Goal: Complete application form

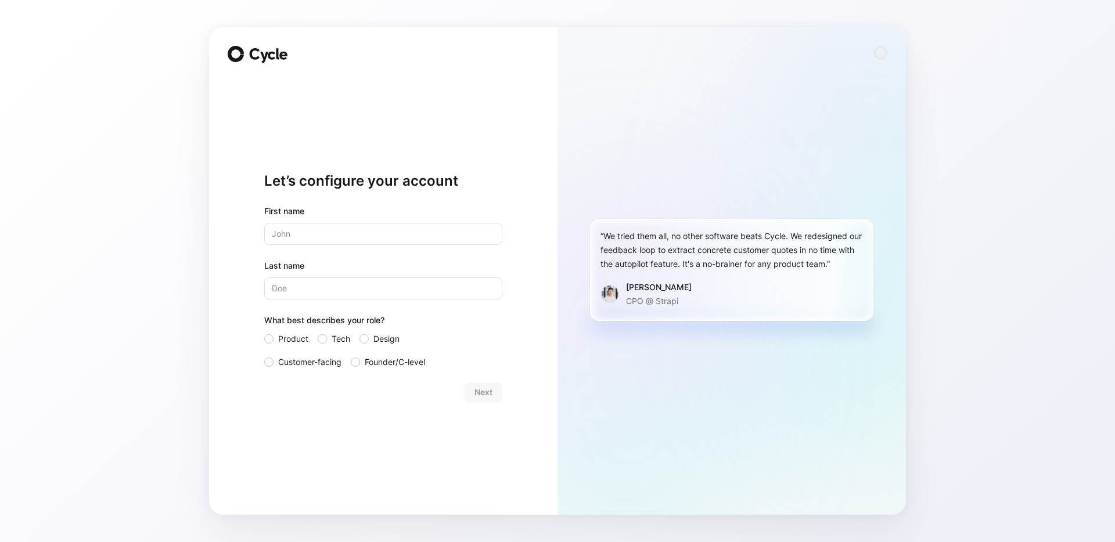
click at [404, 235] on input "text" at bounding box center [383, 234] width 238 height 22
type input "[PERSON_NAME]"
type input "Fahnemann"
click at [318, 332] on input "Tech" at bounding box center [318, 332] width 0 height 0
click at [359, 332] on input "Design" at bounding box center [359, 332] width 0 height 0
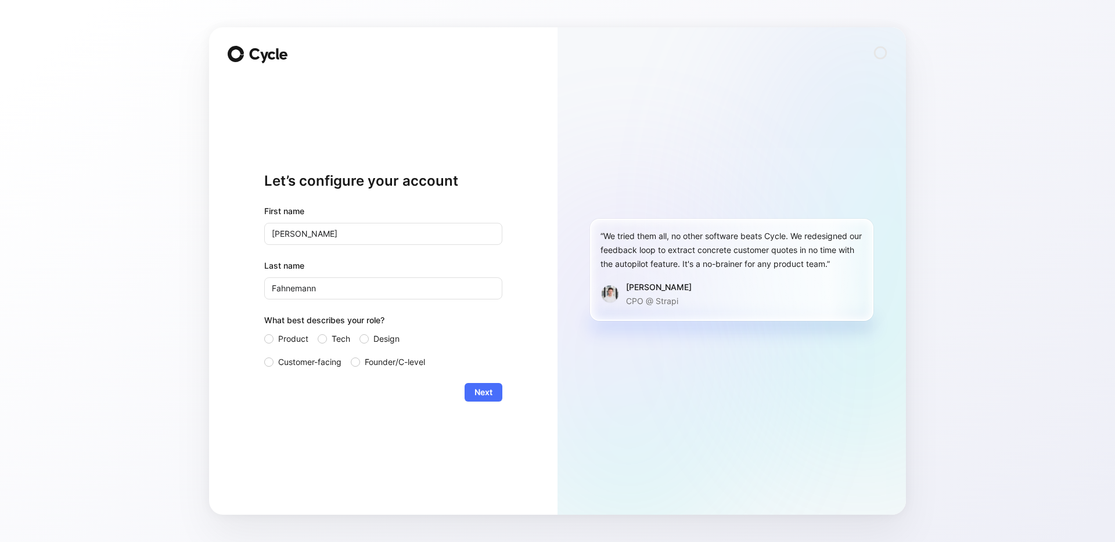
click at [318, 332] on input "Tech" at bounding box center [318, 332] width 0 height 0
click at [359, 332] on input "Design" at bounding box center [359, 332] width 0 height 0
click at [264, 355] on input "Customer-facing" at bounding box center [264, 355] width 0 height 0
click at [488, 389] on span "Next" at bounding box center [483, 393] width 18 height 14
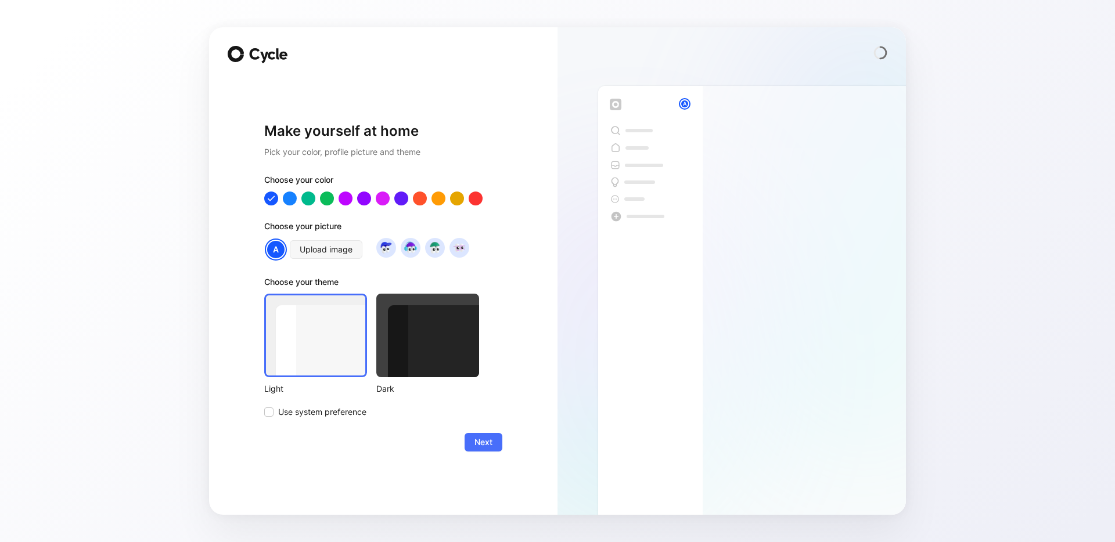
click at [419, 354] on div at bounding box center [427, 336] width 103 height 84
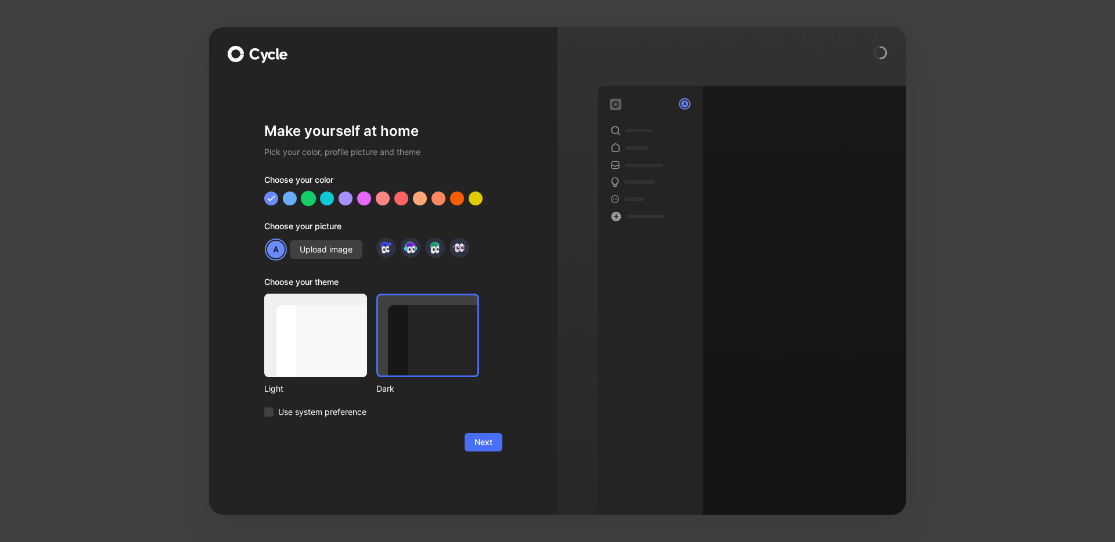
click at [310, 197] on div at bounding box center [308, 198] width 15 height 15
click at [327, 249] on span "Upload image" at bounding box center [326, 250] width 53 height 14
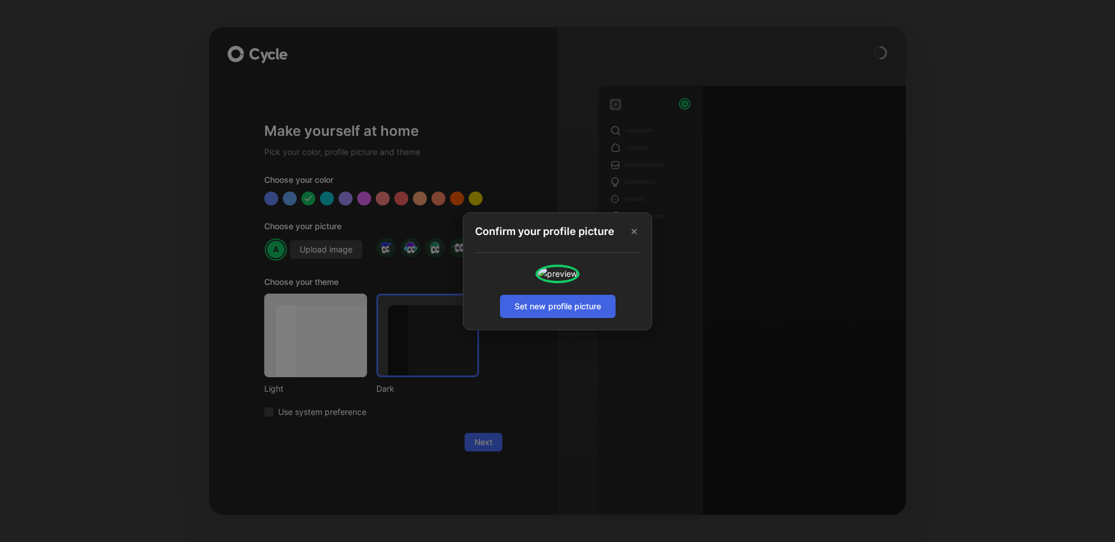
click at [582, 314] on span "Set new profile picture" at bounding box center [558, 307] width 87 height 14
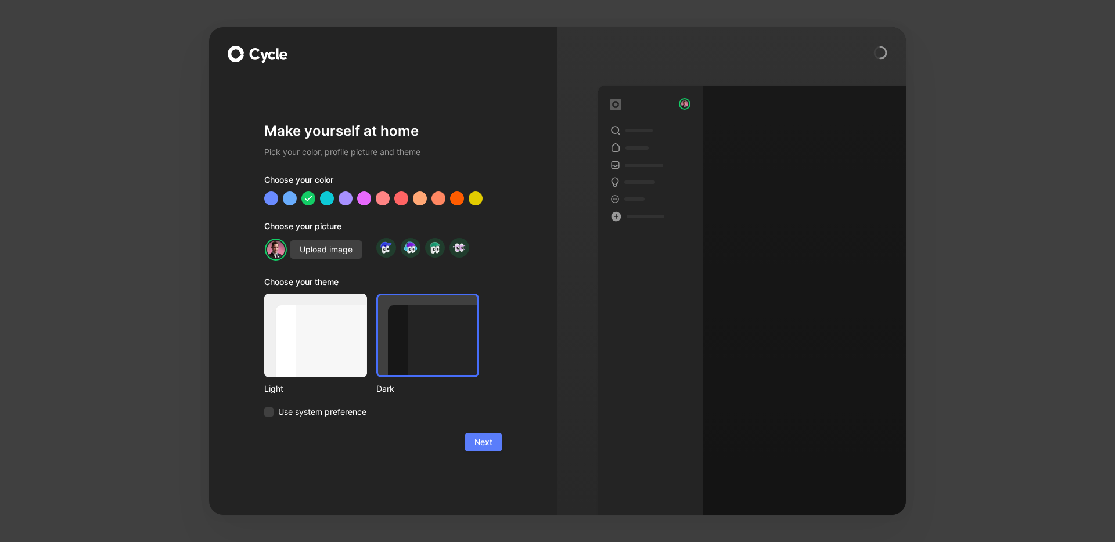
click at [490, 438] on span "Next" at bounding box center [483, 443] width 18 height 14
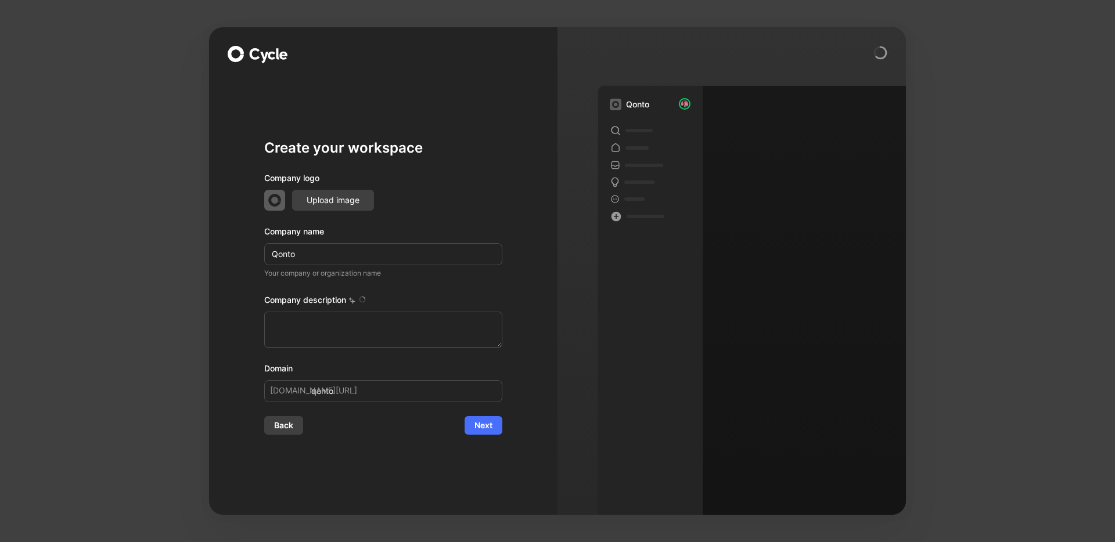
type textarea "Qonto is a French fintech company founded in [DATE] by [PERSON_NAME] and [PERSO…"
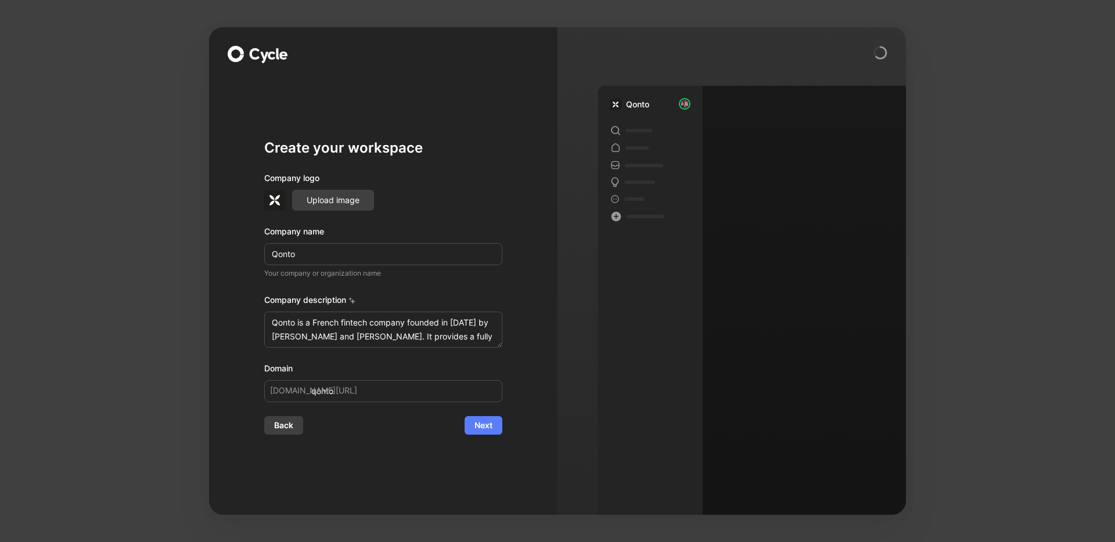
click at [487, 429] on span "Next" at bounding box center [483, 426] width 18 height 14
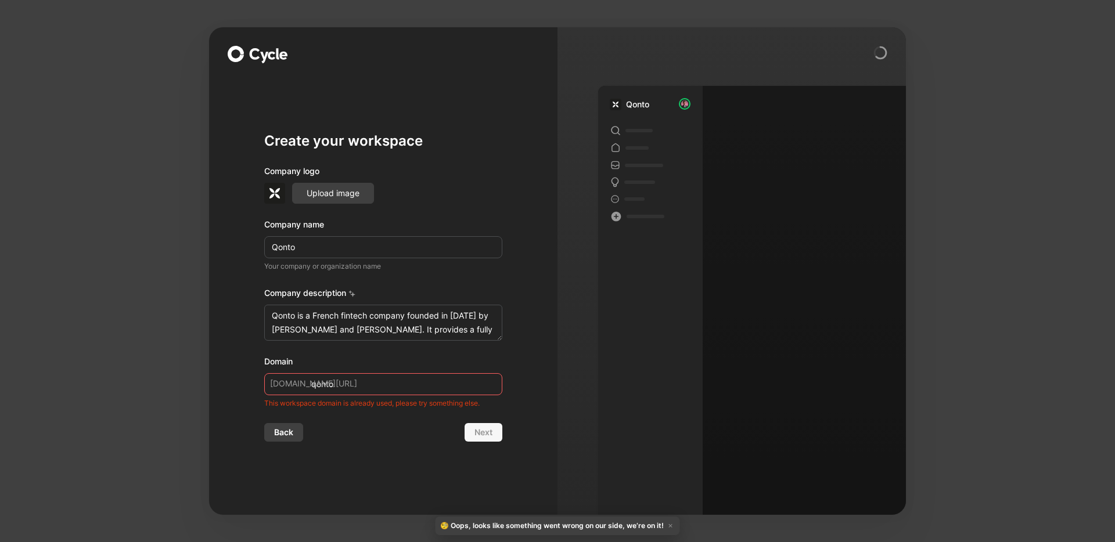
click at [419, 398] on div "This workspace domain is already used, please try something else." at bounding box center [383, 404] width 238 height 12
click at [419, 388] on input "qonto" at bounding box center [383, 384] width 238 height 22
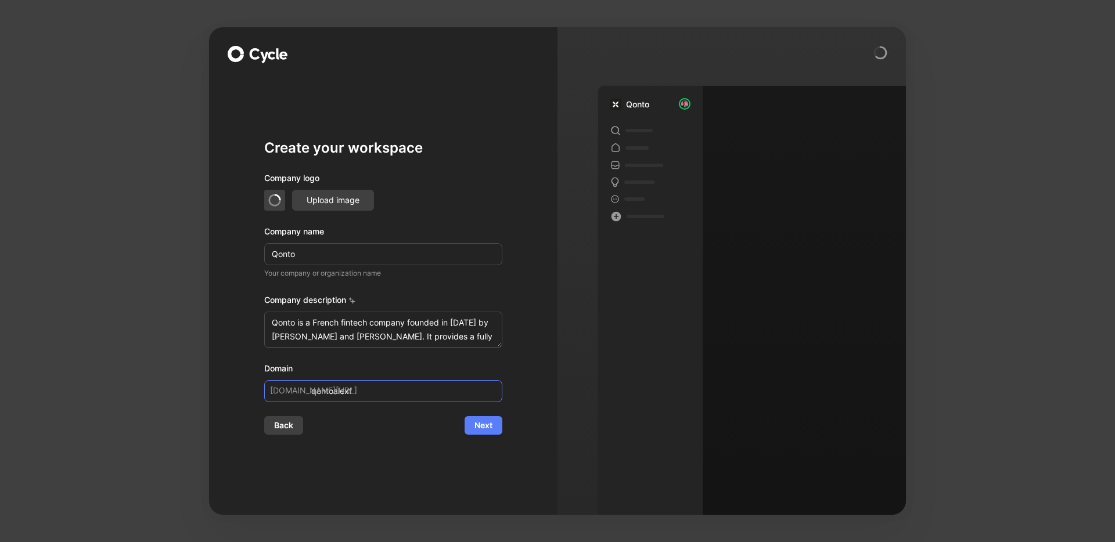
type input "qontoalexf"
click at [488, 430] on span "Next" at bounding box center [483, 426] width 18 height 14
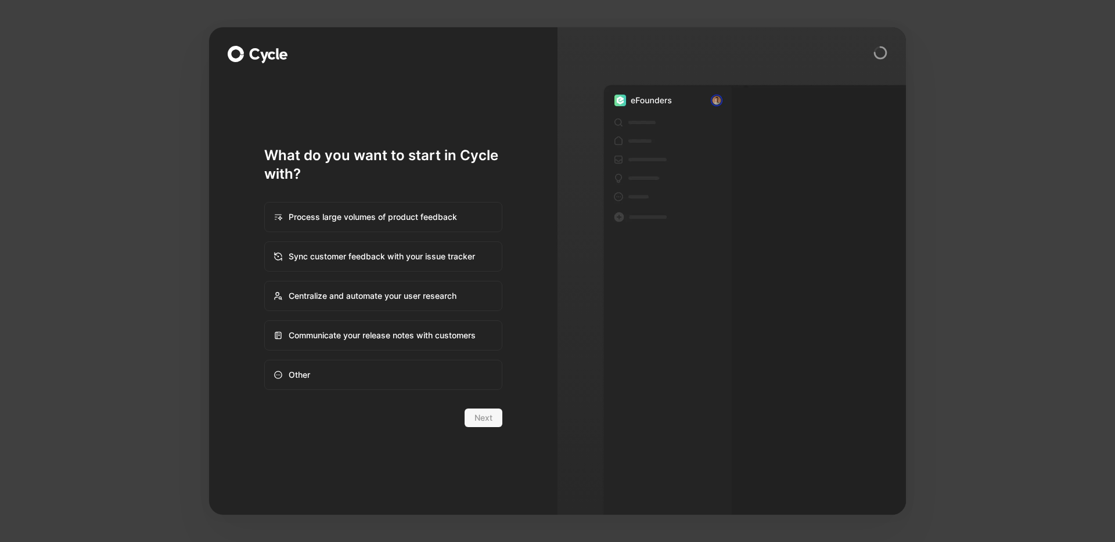
click at [427, 379] on div "Other" at bounding box center [383, 375] width 236 height 28
click at [265, 361] on input "Other" at bounding box center [265, 361] width 1 height 1
radio input "true"
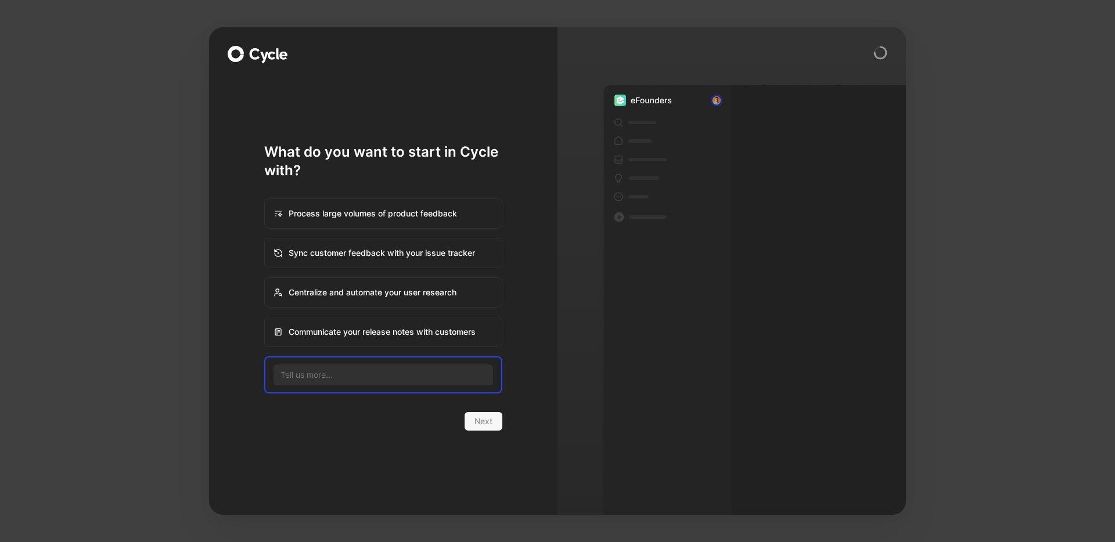
click at [481, 429] on div "Next" at bounding box center [383, 421] width 238 height 19
click at [483, 414] on div "Next" at bounding box center [383, 421] width 238 height 19
click at [483, 418] on div "Next" at bounding box center [383, 421] width 238 height 19
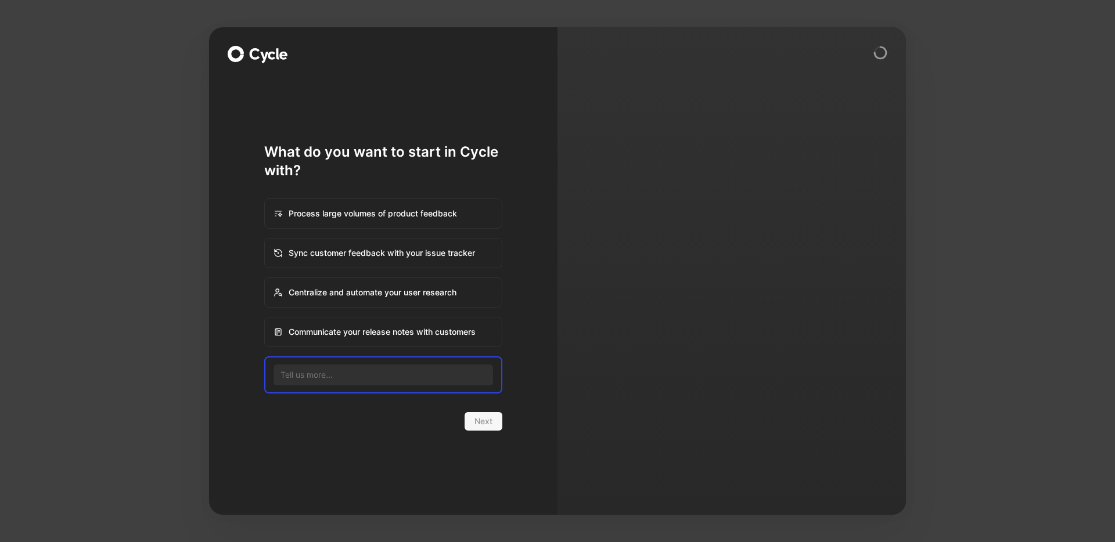
click at [450, 208] on div "Process large volumes of product feedback" at bounding box center [383, 214] width 236 height 28
click at [265, 200] on input "Process large volumes of product feedback" at bounding box center [265, 199] width 1 height 1
radio input "true"
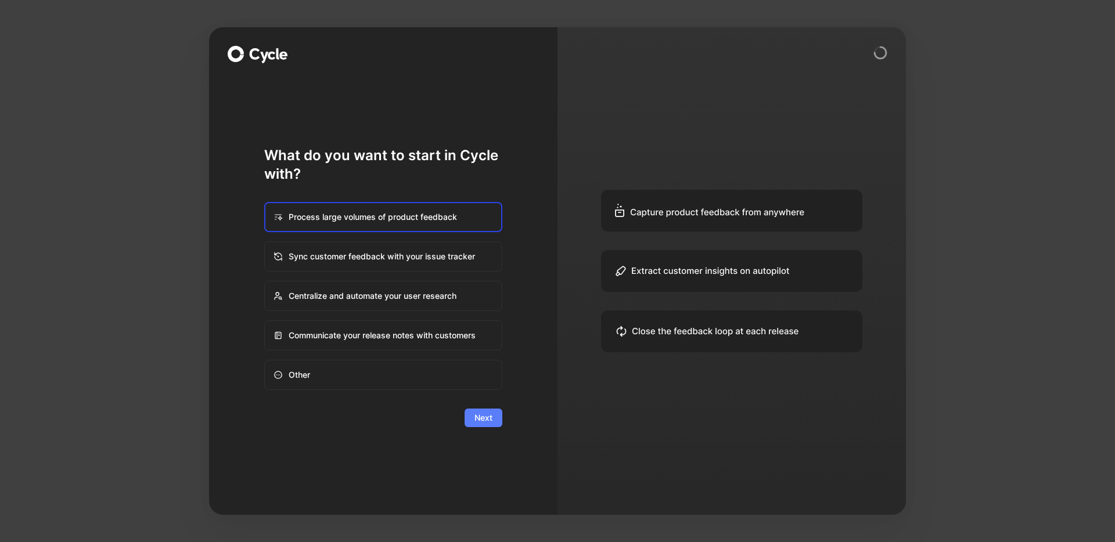
click at [490, 423] on span "Next" at bounding box center [483, 418] width 18 height 14
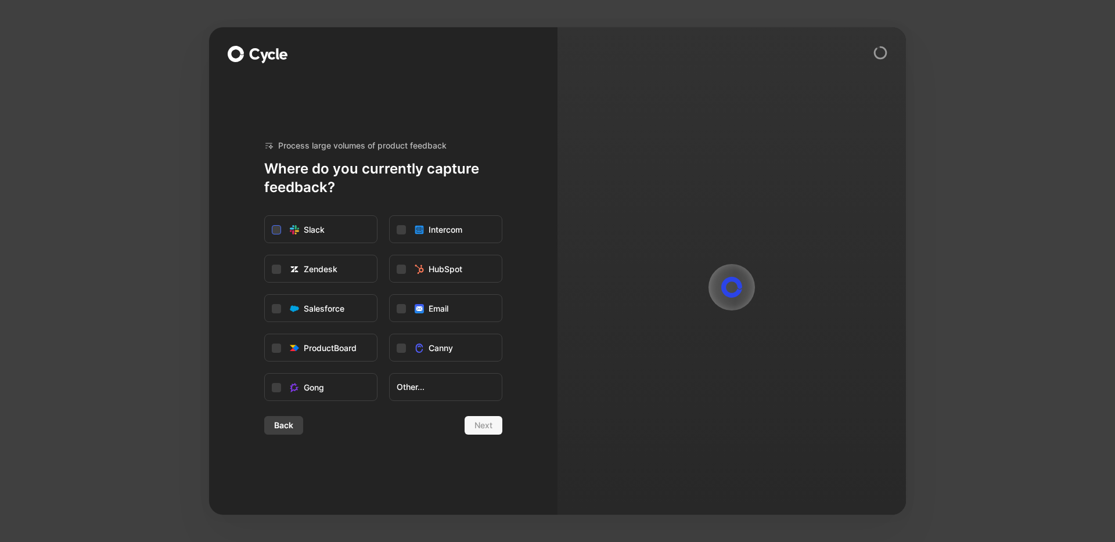
click at [325, 231] on label "Slack" at bounding box center [321, 230] width 112 height 28
click at [265, 216] on input "Slack" at bounding box center [265, 216] width 0 height 0
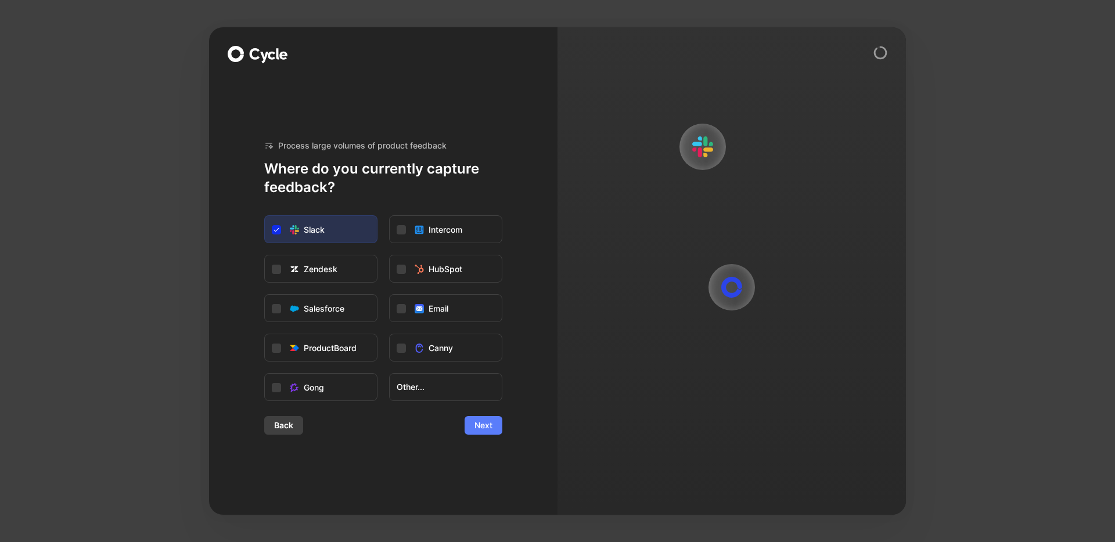
click at [477, 432] on span "Next" at bounding box center [483, 426] width 18 height 14
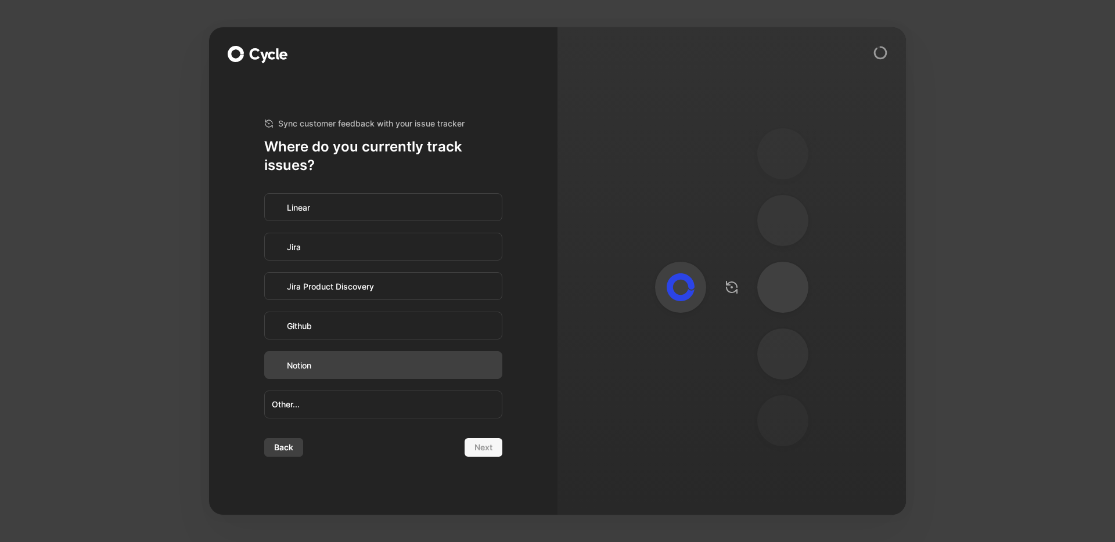
click at [407, 362] on label "Notion" at bounding box center [383, 366] width 237 height 28
click at [265, 352] on input "Notion" at bounding box center [265, 352] width 0 height 0
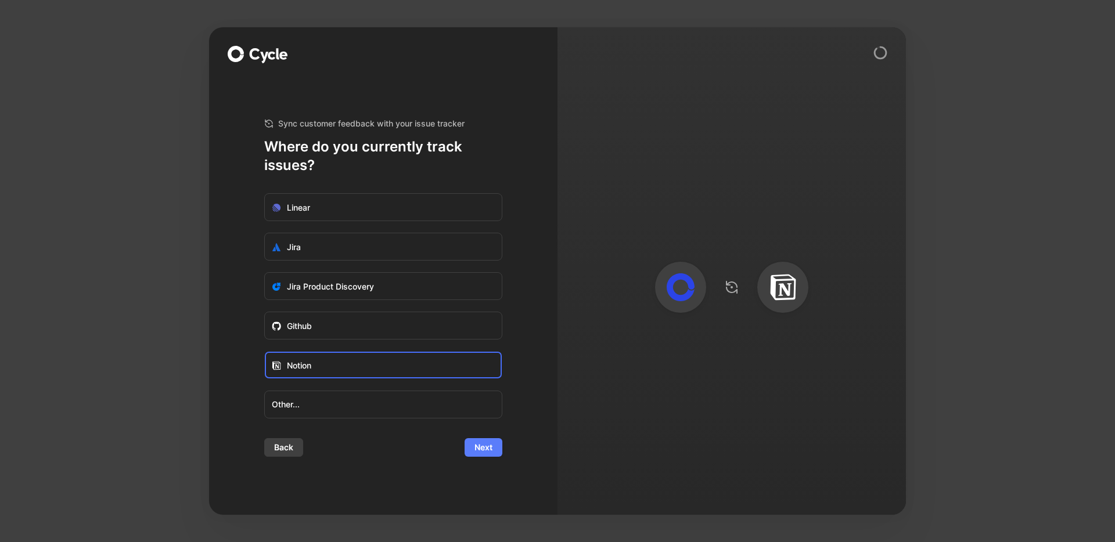
click at [491, 454] on span "Next" at bounding box center [483, 448] width 18 height 14
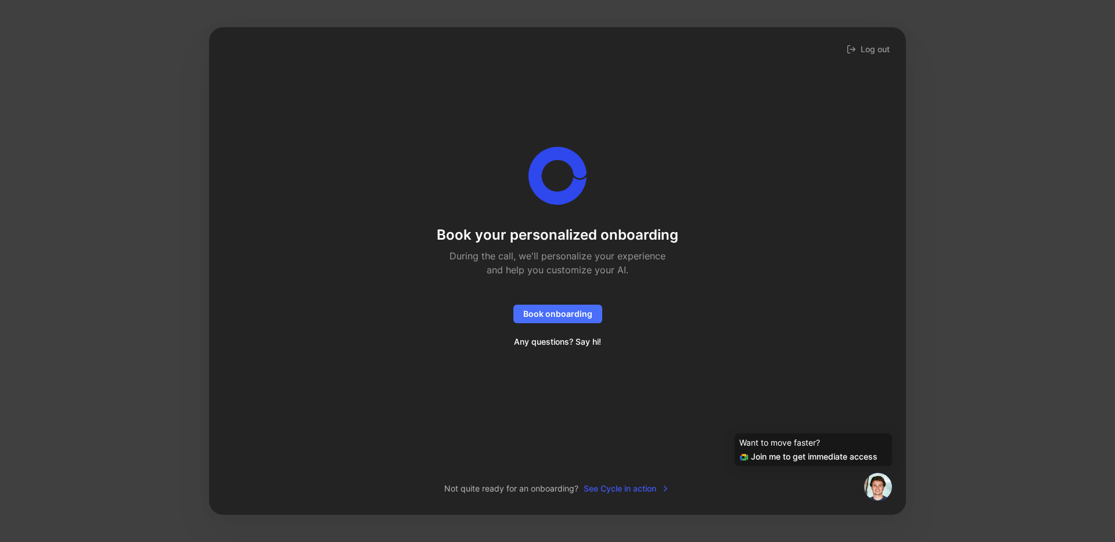
click at [622, 487] on span "See Cycle in action" at bounding box center [627, 489] width 87 height 14
